Goal: Task Accomplishment & Management: Manage account settings

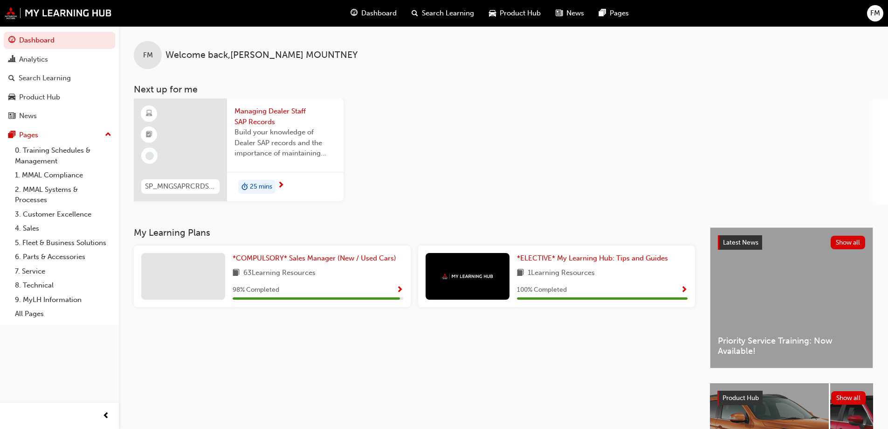
click at [872, 12] on span "FM" at bounding box center [876, 13] width 10 height 11
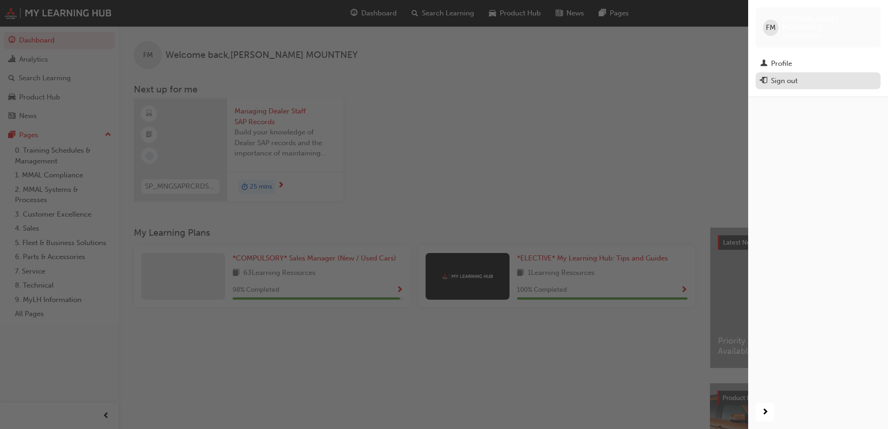
click at [787, 76] on div "Sign out" at bounding box center [784, 81] width 27 height 11
